Goal: Task Accomplishment & Management: Manage account settings

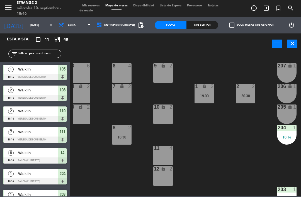
scroll to position [-1, 0]
click at [125, 24] on span "Entrepiso(Cubierto)" at bounding box center [119, 25] width 31 height 3
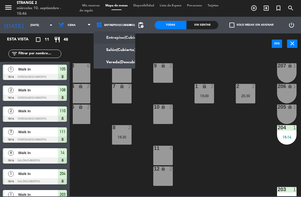
click at [119, 61] on ng-component "menu Strange 2 [DATE] 10. septiembre - 18:46 Mis reservas Mapa de mesas Disponi…" at bounding box center [150, 98] width 301 height 196
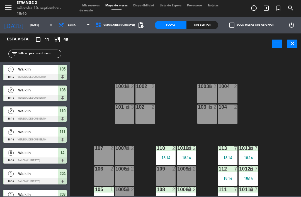
click at [171, 188] on div "2" at bounding box center [175, 189] width 9 height 5
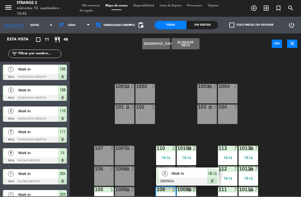
click at [200, 172] on span "Walk In" at bounding box center [190, 174] width 36 height 6
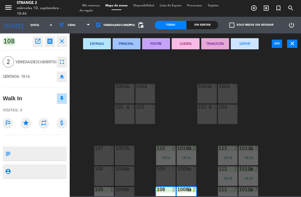
click at [62, 79] on icon "eject" at bounding box center [62, 76] width 7 height 7
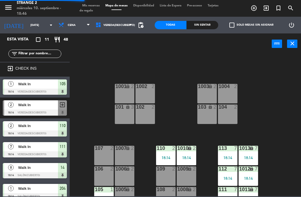
click at [120, 24] on span "Vereda(Descubierto)" at bounding box center [119, 25] width 32 height 3
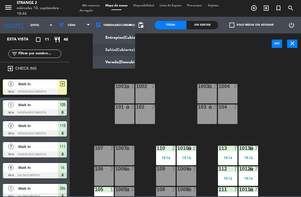
click at [120, 55] on ng-component "menu Strange 2 [DATE] 10. septiembre - 18:46 Mis reservas Mapa de mesas Disponi…" at bounding box center [150, 98] width 301 height 196
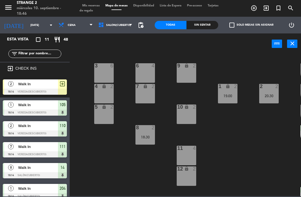
click at [42, 86] on span "Walk In" at bounding box center [38, 84] width 40 height 6
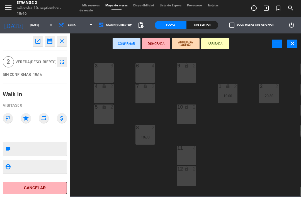
click at [185, 72] on div "9 lock 2" at bounding box center [187, 73] width 20 height 20
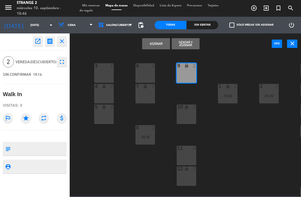
click at [192, 45] on button "Sentar y Asignar" at bounding box center [186, 43] width 28 height 11
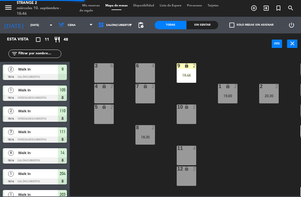
click at [146, 97] on div "7 lock 2" at bounding box center [146, 94] width 20 height 20
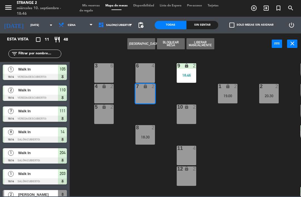
click at [149, 69] on div "6 4" at bounding box center [146, 66] width 20 height 6
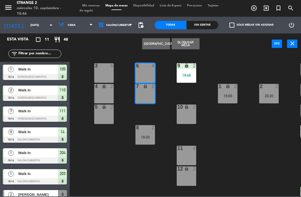
click at [155, 45] on button "[GEOGRAPHIC_DATA]" at bounding box center [156, 43] width 28 height 11
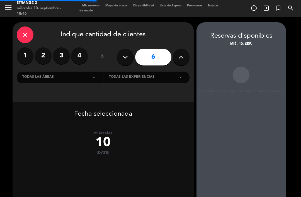
click at [76, 54] on label "4" at bounding box center [79, 55] width 17 height 17
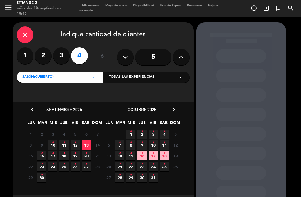
click at [25, 35] on icon "close" at bounding box center [25, 35] width 7 height 7
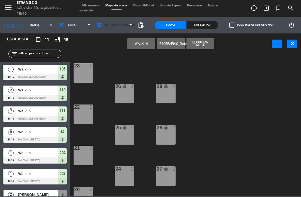
click at [119, 20] on span "Entrepiso(Cubierto)" at bounding box center [115, 25] width 42 height 12
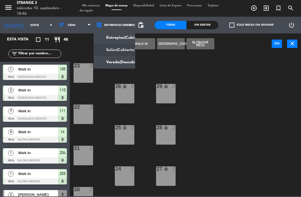
click at [121, 49] on ng-component "menu Strange 2 [DATE] 10. septiembre - 18:46 Mis reservas Mapa de mesas Disponi…" at bounding box center [150, 98] width 301 height 196
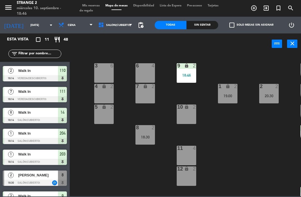
scroll to position [50, 0]
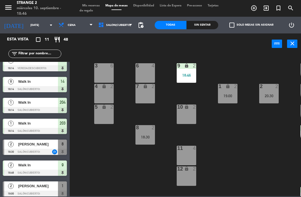
click at [147, 76] on div "6 4" at bounding box center [146, 73] width 20 height 20
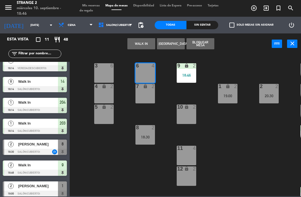
click at [149, 94] on div "7 lock 2" at bounding box center [146, 94] width 20 height 20
click at [146, 40] on button "WALK IN" at bounding box center [141, 43] width 28 height 11
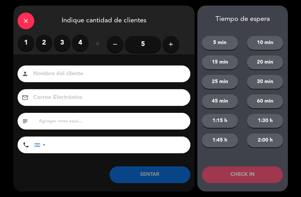
click at [77, 48] on label "4" at bounding box center [80, 43] width 17 height 17
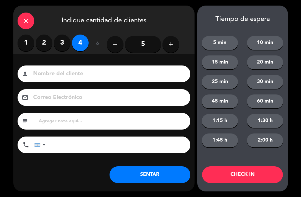
click at [159, 171] on button "SENTAR" at bounding box center [150, 174] width 81 height 17
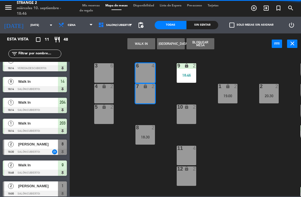
scroll to position [0, 0]
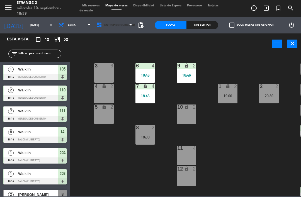
click at [110, 31] on span "Entrepiso(Cubierto)" at bounding box center [115, 25] width 42 height 12
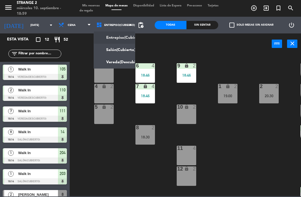
click at [115, 49] on ng-component "menu Strange 2 [DATE] 10. septiembre - 18:59 Mis reservas Mapa de mesas Disponi…" at bounding box center [150, 98] width 301 height 196
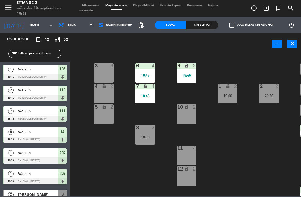
click at [117, 28] on span "Salón(Cubierto)" at bounding box center [116, 25] width 40 height 12
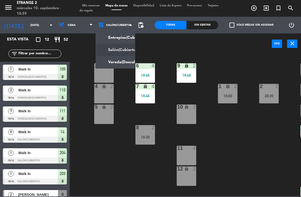
click at [114, 64] on ng-component "menu Strange 2 [DATE] 10. septiembre - 18:59 Mis reservas Mapa de mesas Disponi…" at bounding box center [150, 98] width 301 height 196
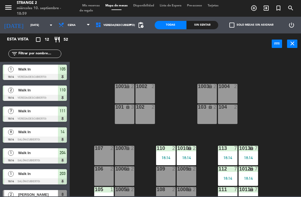
click at [182, 153] on div "1010 lock 2 18:14" at bounding box center [187, 156] width 20 height 20
click at [200, 158] on div "1001 lock 2 1002 2 1003 lock 2 1004 2 101 lock 3 102 2 103 lock 2 104 2 113 7 1…" at bounding box center [187, 125] width 228 height 143
click at [189, 154] on div "1010 lock 2 18:14" at bounding box center [187, 156] width 20 height 20
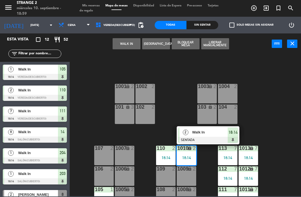
click at [202, 138] on div at bounding box center [208, 140] width 60 height 6
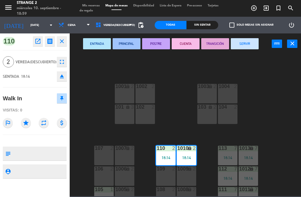
click at [251, 45] on button "SERVIR" at bounding box center [245, 43] width 28 height 11
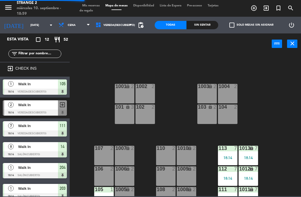
click at [162, 189] on div at bounding box center [165, 189] width 9 height 5
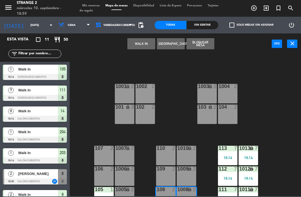
click at [136, 42] on button "WALK IN" at bounding box center [141, 43] width 28 height 11
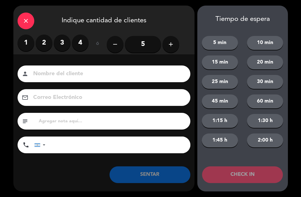
click at [42, 45] on label "2" at bounding box center [44, 43] width 17 height 17
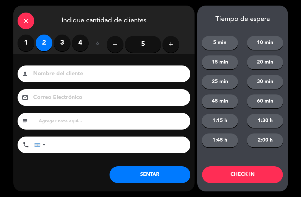
click at [153, 177] on button "SENTAR" at bounding box center [150, 174] width 81 height 17
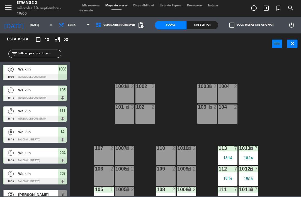
click at [98, 155] on div "107 2" at bounding box center [104, 156] width 20 height 20
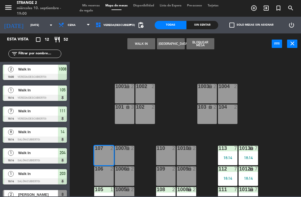
click at [127, 157] on div "1007 lock 2" at bounding box center [125, 156] width 20 height 20
click at [137, 46] on button "WALK IN" at bounding box center [141, 43] width 28 height 11
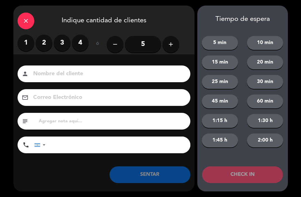
click at [43, 49] on label "2" at bounding box center [44, 43] width 17 height 17
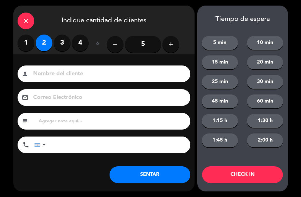
click at [149, 173] on button "SENTAR" at bounding box center [150, 174] width 81 height 17
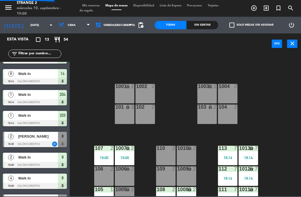
scroll to position [71, 0]
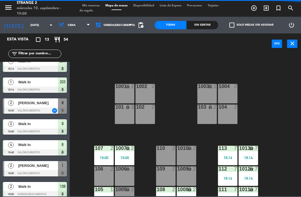
click at [28, 128] on div "Walk In" at bounding box center [38, 123] width 40 height 9
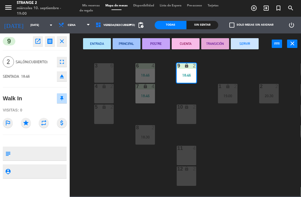
scroll to position [0, 0]
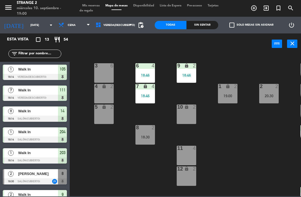
click at [145, 140] on div "8 2 18:30" at bounding box center [146, 135] width 20 height 20
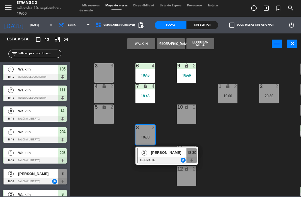
click at [154, 152] on span "[PERSON_NAME]" at bounding box center [169, 153] width 36 height 6
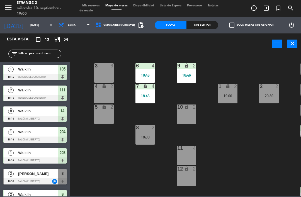
click at [95, 7] on span "Mis reservas" at bounding box center [90, 5] width 23 height 3
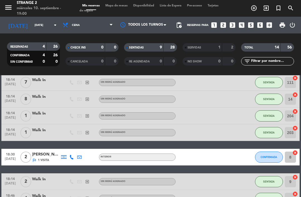
scroll to position [44, 0]
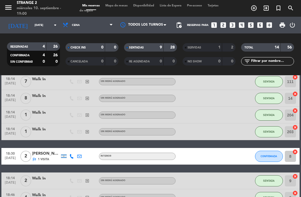
click at [43, 155] on div "[PERSON_NAME]" at bounding box center [46, 154] width 28 height 6
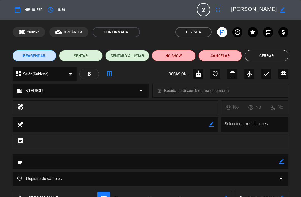
click at [220, 32] on icon "outlined_flag" at bounding box center [222, 32] width 7 height 7
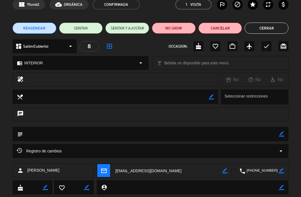
click at [170, 25] on button "NO SHOW" at bounding box center [174, 28] width 44 height 11
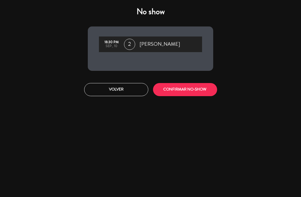
click at [197, 93] on button "CONFIRMAR NO-SHOW" at bounding box center [185, 89] width 64 height 13
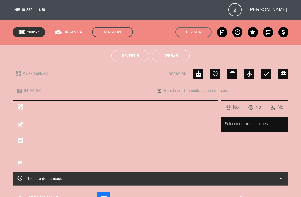
scroll to position [0, 0]
click at [179, 56] on button "Cerrar" at bounding box center [171, 55] width 38 height 11
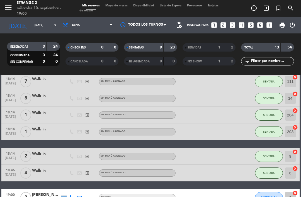
click at [119, 7] on span "Mapa de mesas" at bounding box center [117, 5] width 28 height 3
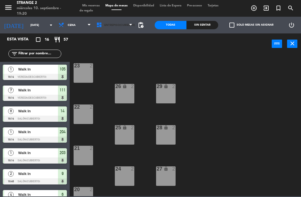
click at [114, 28] on span "Entrepiso(Cubierto)" at bounding box center [115, 25] width 42 height 12
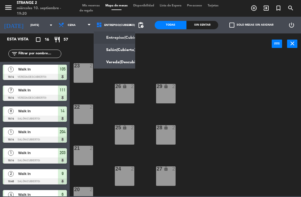
click at [118, 49] on ng-component "menu Strange 2 [DATE] 10. septiembre - 19:20 Mis reservas Mapa de mesas Disponi…" at bounding box center [150, 98] width 301 height 196
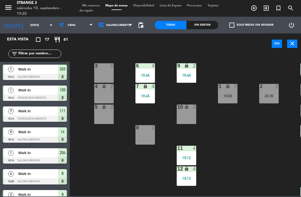
click at [107, 111] on div "5 lock 2" at bounding box center [104, 115] width 20 height 20
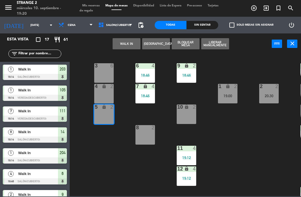
click at [108, 71] on div "3 6" at bounding box center [104, 73] width 20 height 20
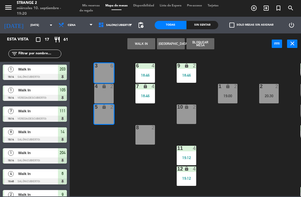
click at [105, 89] on div "lock" at bounding box center [104, 86] width 9 height 5
click at [142, 45] on button "WALK IN" at bounding box center [141, 43] width 28 height 11
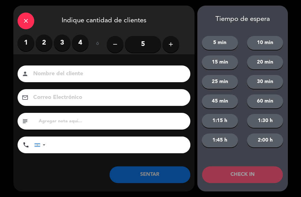
click at [141, 44] on input "5" at bounding box center [143, 44] width 36 height 17
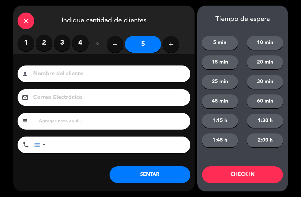
click at [169, 44] on icon "add" at bounding box center [171, 44] width 7 height 7
type input "6"
click at [154, 170] on button "SENTAR" at bounding box center [150, 174] width 81 height 17
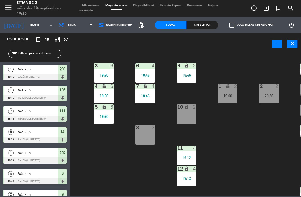
click at [266, 94] on div "20:30" at bounding box center [269, 96] width 20 height 4
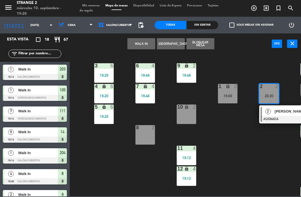
click at [145, 129] on div at bounding box center [145, 127] width 9 height 5
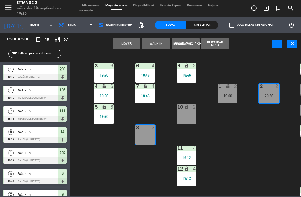
click at [131, 42] on button "Mover" at bounding box center [127, 43] width 28 height 11
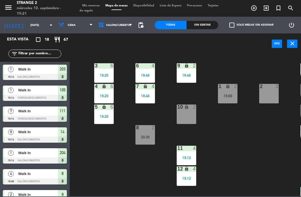
click at [118, 26] on span "Salón(Cubierto)" at bounding box center [118, 25] width 25 height 3
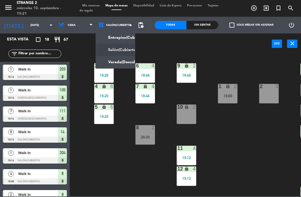
click at [96, 7] on span "Mis reservas" at bounding box center [90, 5] width 23 height 3
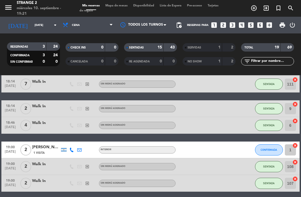
scroll to position [89, 0]
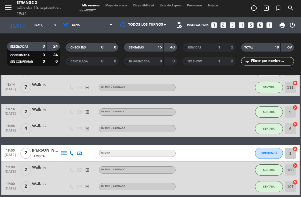
click at [45, 149] on div "[PERSON_NAME]" at bounding box center [46, 151] width 28 height 6
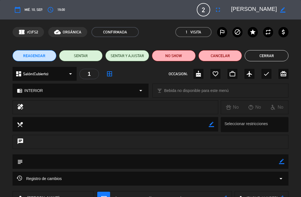
click at [178, 54] on button "NO SHOW" at bounding box center [174, 55] width 44 height 11
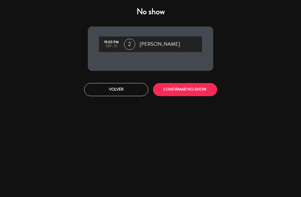
click at [205, 86] on button "CONFIRMAR NO-SHOW" at bounding box center [185, 89] width 64 height 13
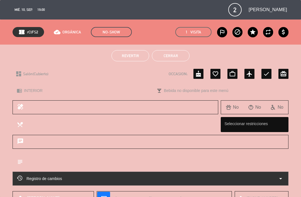
click at [176, 57] on button "Cerrar" at bounding box center [171, 55] width 38 height 11
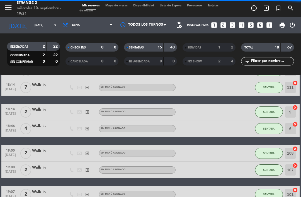
click at [121, 5] on span "Mapa de mesas" at bounding box center [117, 5] width 28 height 3
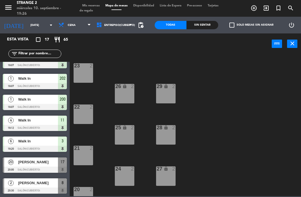
scroll to position [221, 0]
